Goal: Answer question/provide support

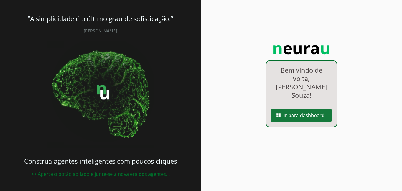
click at [291, 108] on span at bounding box center [301, 115] width 61 height 14
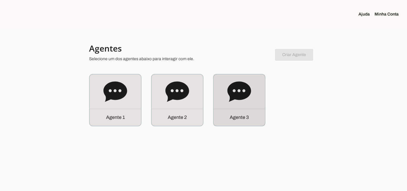
click at [225, 107] on div "Agente 3" at bounding box center [238, 99] width 51 height 51
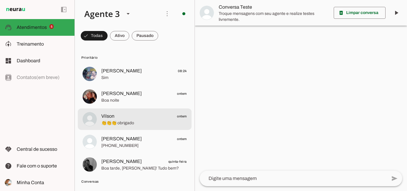
click at [131, 124] on span "👏👏👏 obrigado" at bounding box center [143, 123] width 85 height 6
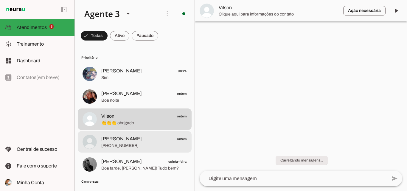
click at [116, 138] on span "[PERSON_NAME]" at bounding box center [121, 138] width 40 height 7
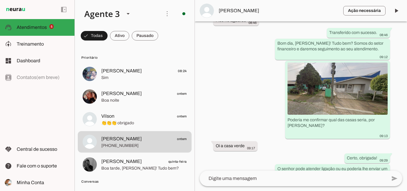
scroll to position [2293, 0]
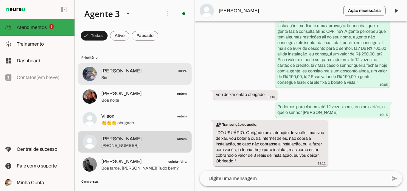
click at [142, 72] on span "[PERSON_NAME] 08:24" at bounding box center [143, 70] width 85 height 7
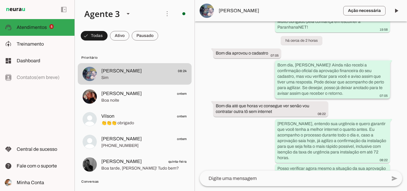
scroll to position [1630, 0]
